Goal: Task Accomplishment & Management: Manage account settings

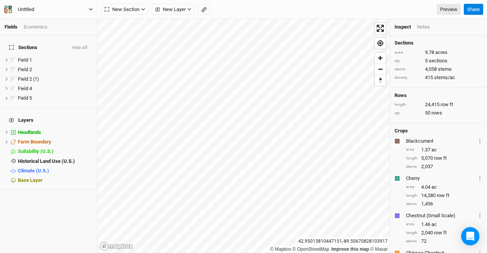
click at [8, 7] on icon "button" at bounding box center [8, 10] width 8 height 8
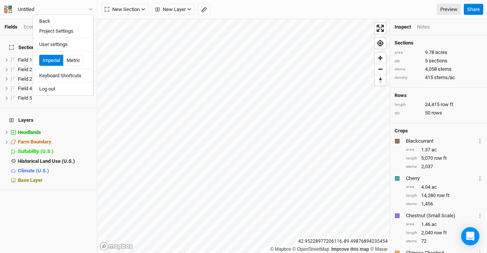
click at [245, 14] on div "New Section Grid Line Keyline Beta Upload New Layer Custom Contours Roads Utili…" at bounding box center [280, 9] width 359 height 11
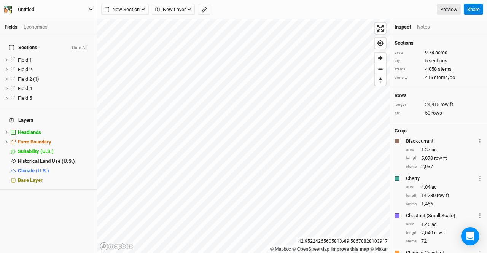
click at [41, 10] on button "Untitled" at bounding box center [48, 9] width 89 height 8
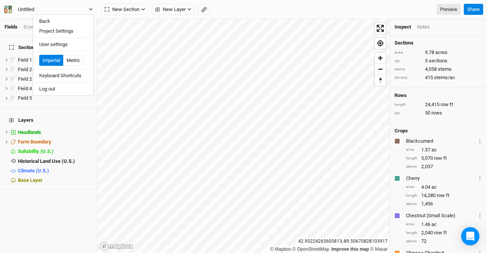
click at [27, 7] on div "Untitled" at bounding box center [26, 10] width 16 height 8
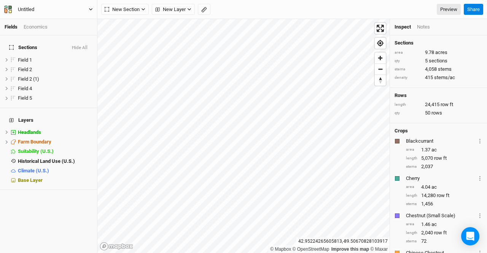
click at [27, 10] on div "Untitled" at bounding box center [26, 10] width 16 height 8
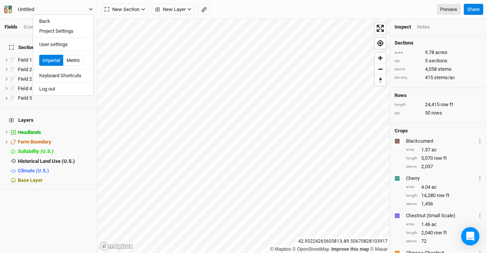
click at [27, 10] on div "Untitled" at bounding box center [26, 10] width 16 height 8
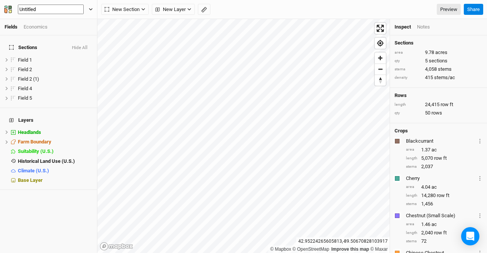
click at [27, 10] on input "Untitled" at bounding box center [51, 10] width 66 height 10
drag, startPoint x: 41, startPoint y: 11, endPoint x: 12, endPoint y: 10, distance: 29.3
click at [12, 10] on div "Untitled" at bounding box center [51, 10] width 78 height 10
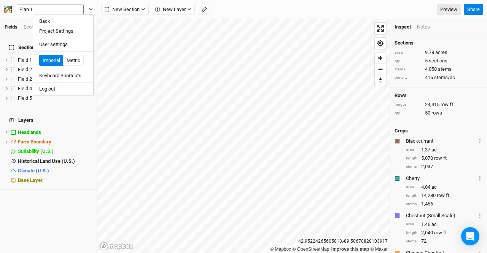
click at [4, 4] on button "Plan 1" at bounding box center [48, 9] width 89 height 11
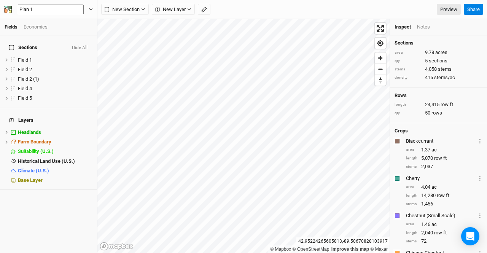
type input "Plan 1"
click at [11, 11] on icon "button" at bounding box center [10, 10] width 3 height 3
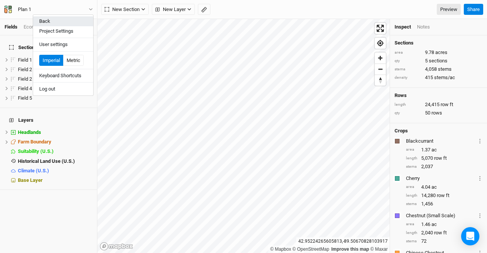
click at [46, 21] on button "Back" at bounding box center [63, 21] width 60 height 10
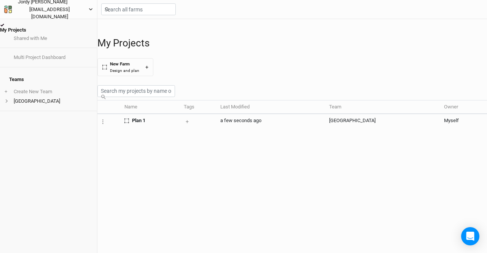
click at [86, 10] on button "[PERSON_NAME] [EMAIL_ADDRESS][DOMAIN_NAME]" at bounding box center [48, 9] width 89 height 23
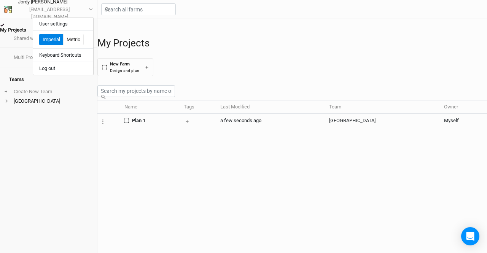
click at [299, 65] on div "My Projects New Farm Design and plan +" at bounding box center [291, 56] width 389 height 39
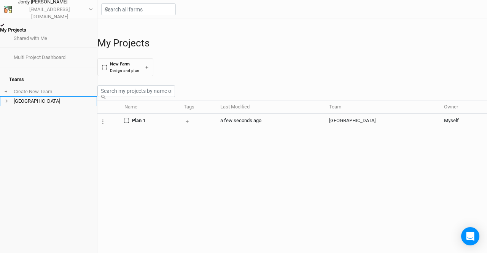
click at [8, 99] on icon at bounding box center [7, 101] width 4 height 4
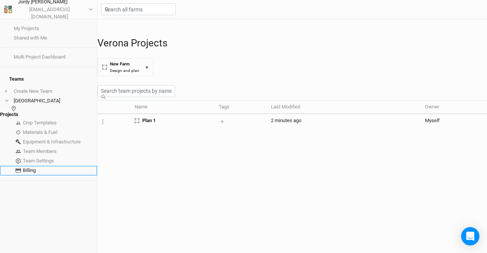
click at [33, 166] on link "Billing" at bounding box center [48, 171] width 97 height 10
